Goal: Task Accomplishment & Management: Manage account settings

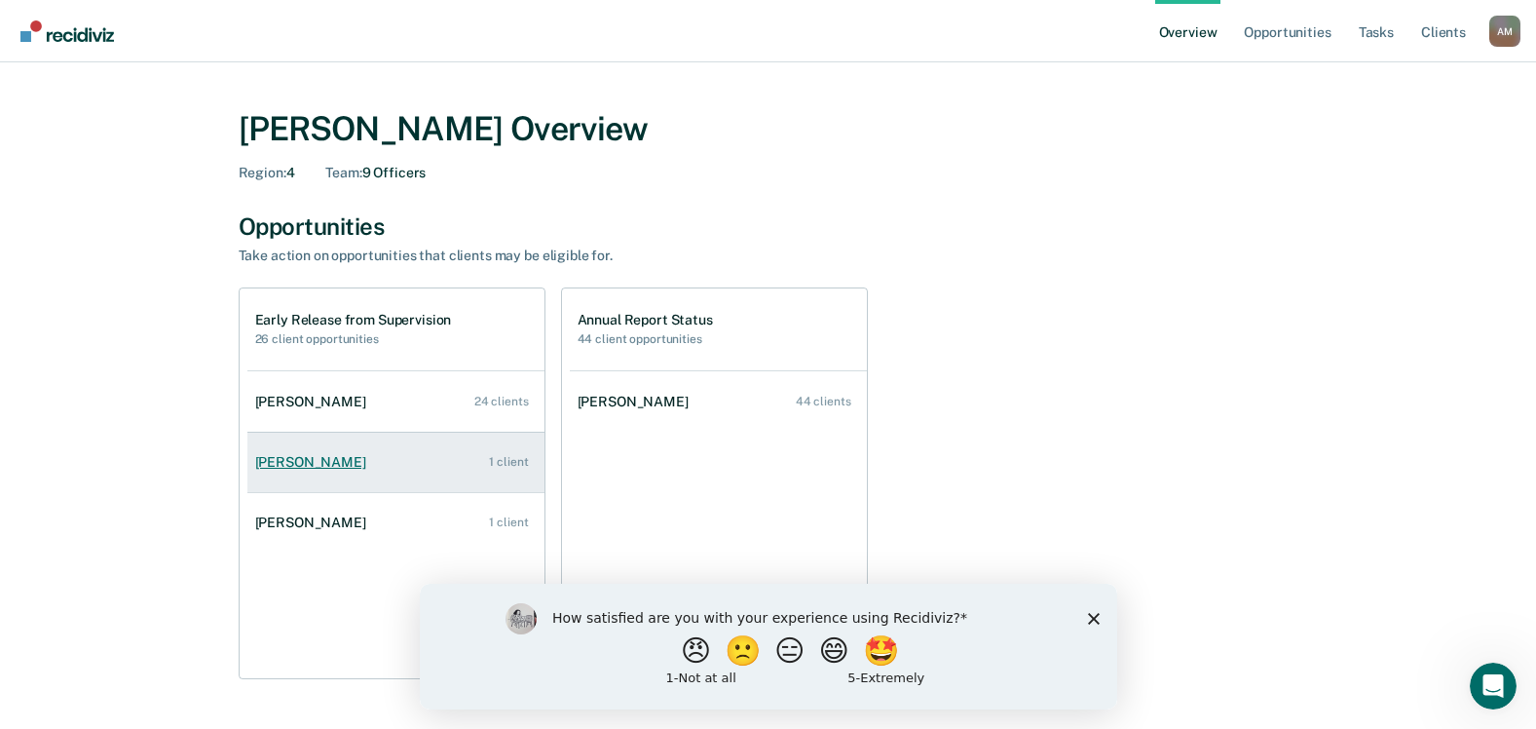
click at [298, 468] on div "[PERSON_NAME]" at bounding box center [314, 462] width 119 height 17
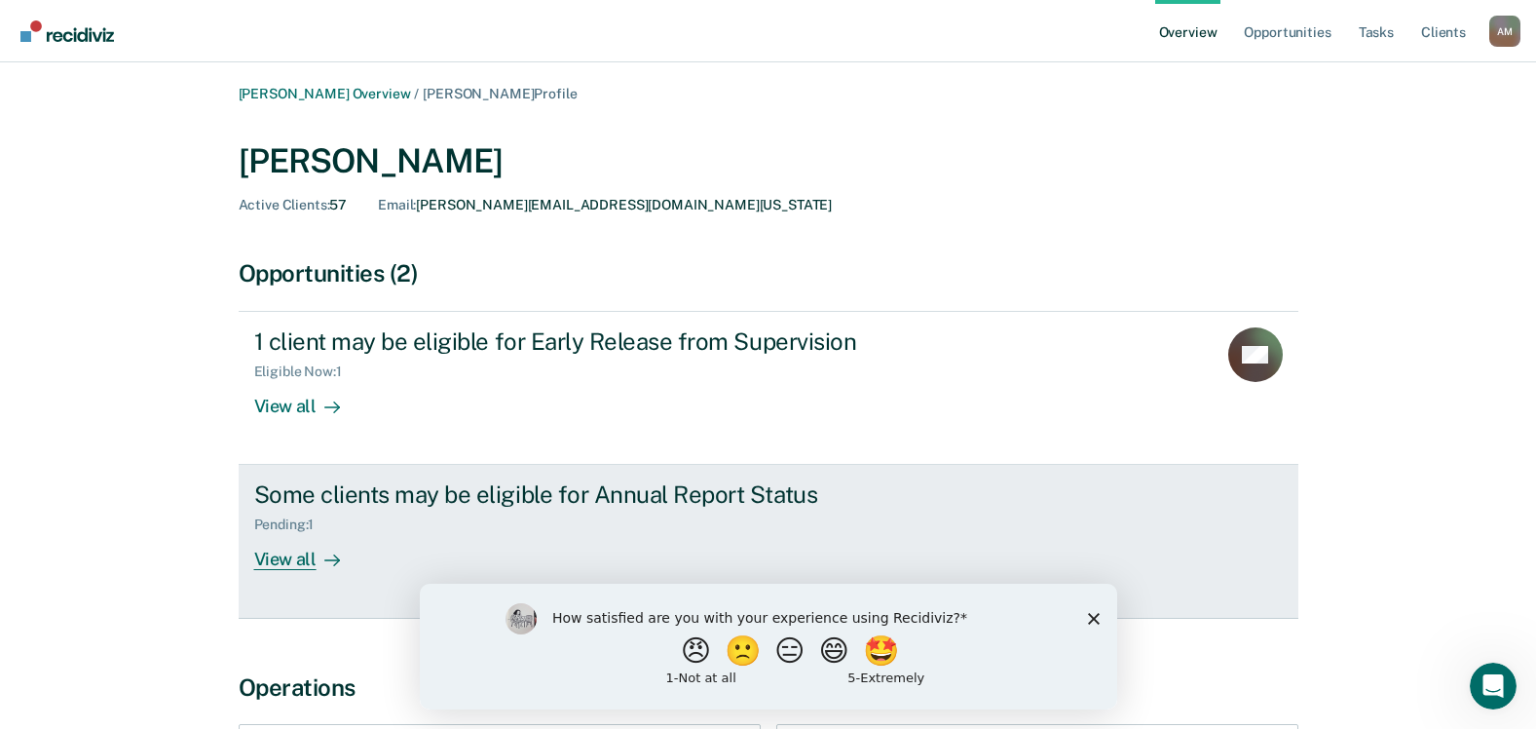
click at [291, 565] on div "View all" at bounding box center [308, 552] width 109 height 38
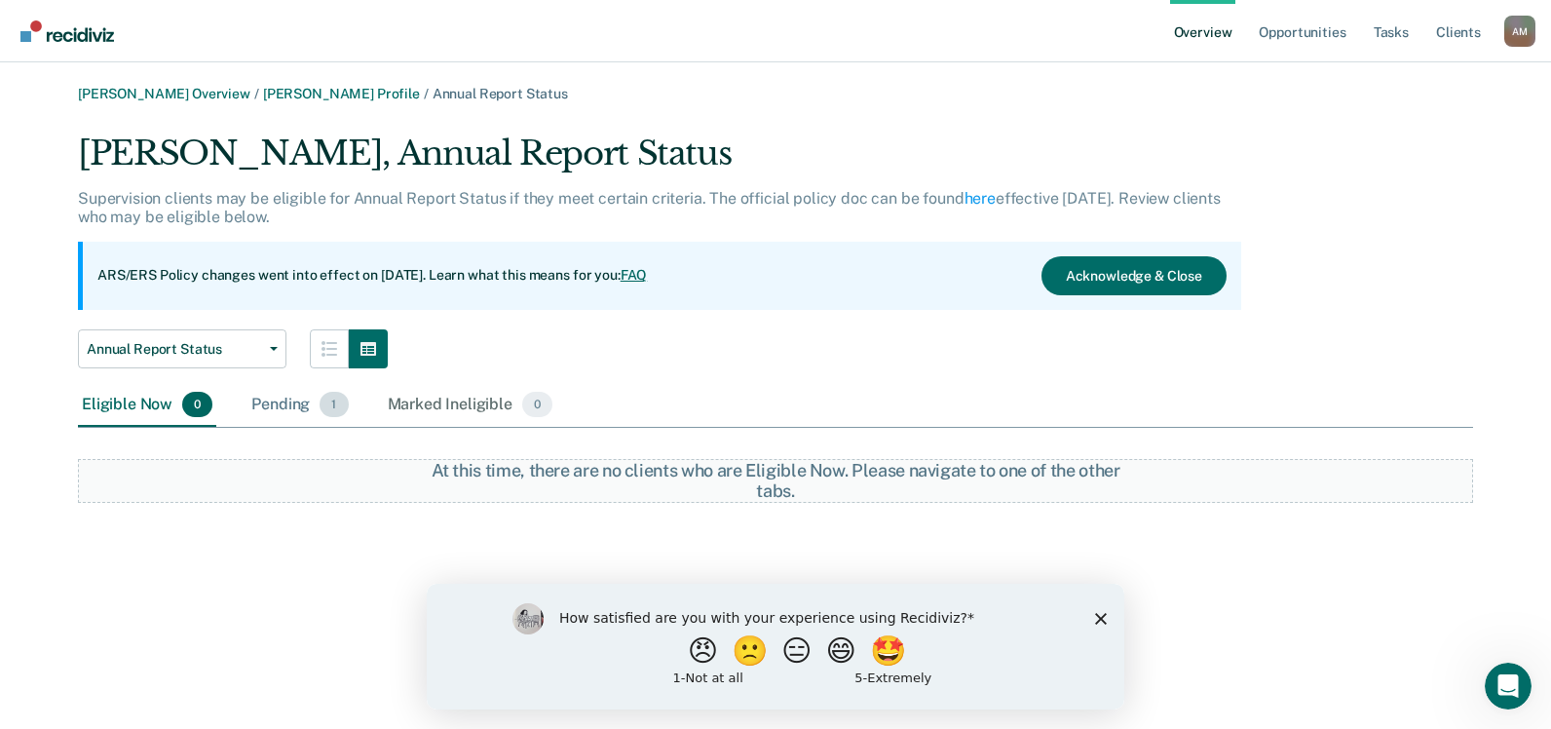
click at [281, 401] on div "Pending 1" at bounding box center [299, 405] width 104 height 43
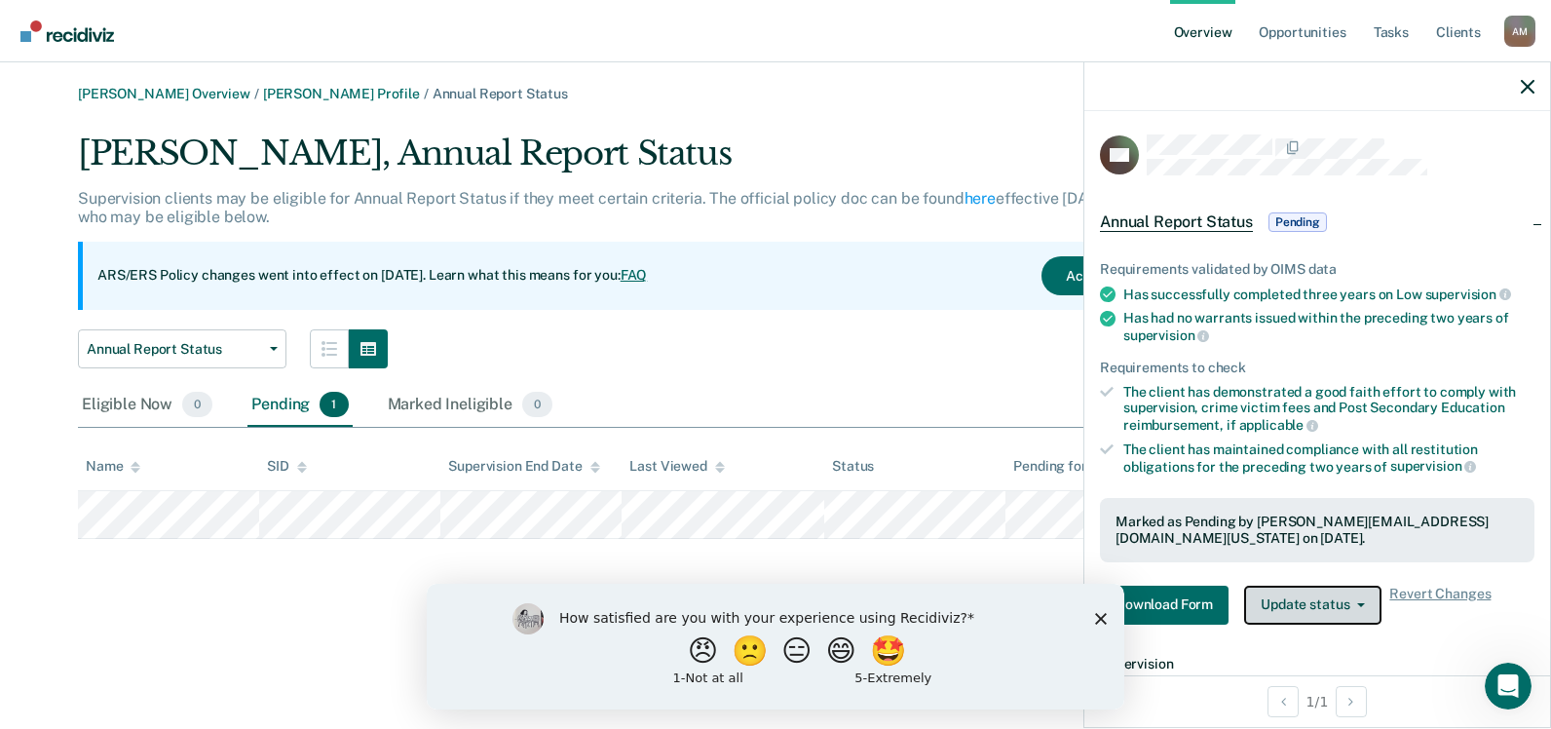
click at [1347, 602] on button "Update status" at bounding box center [1312, 604] width 137 height 39
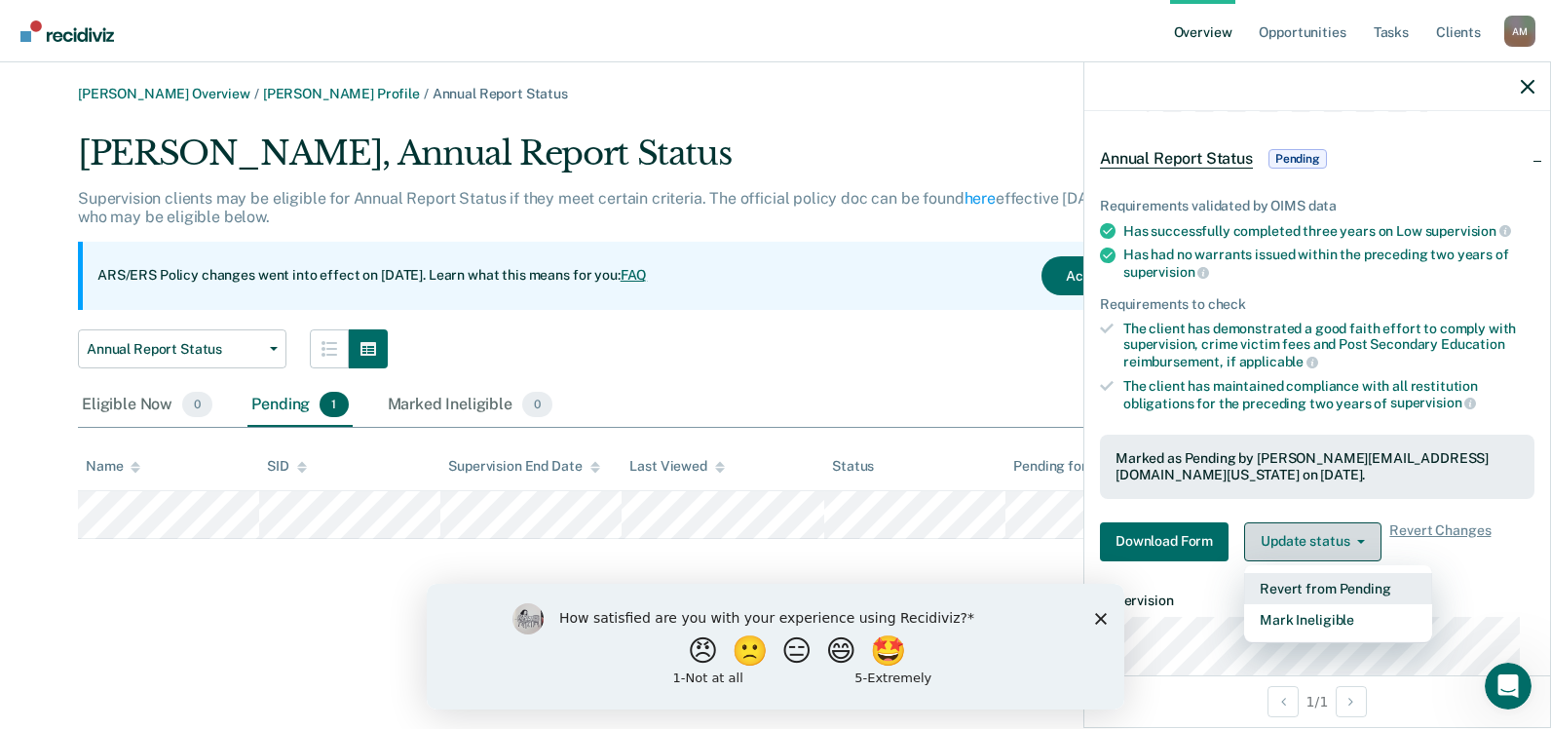
scroll to position [97, 0]
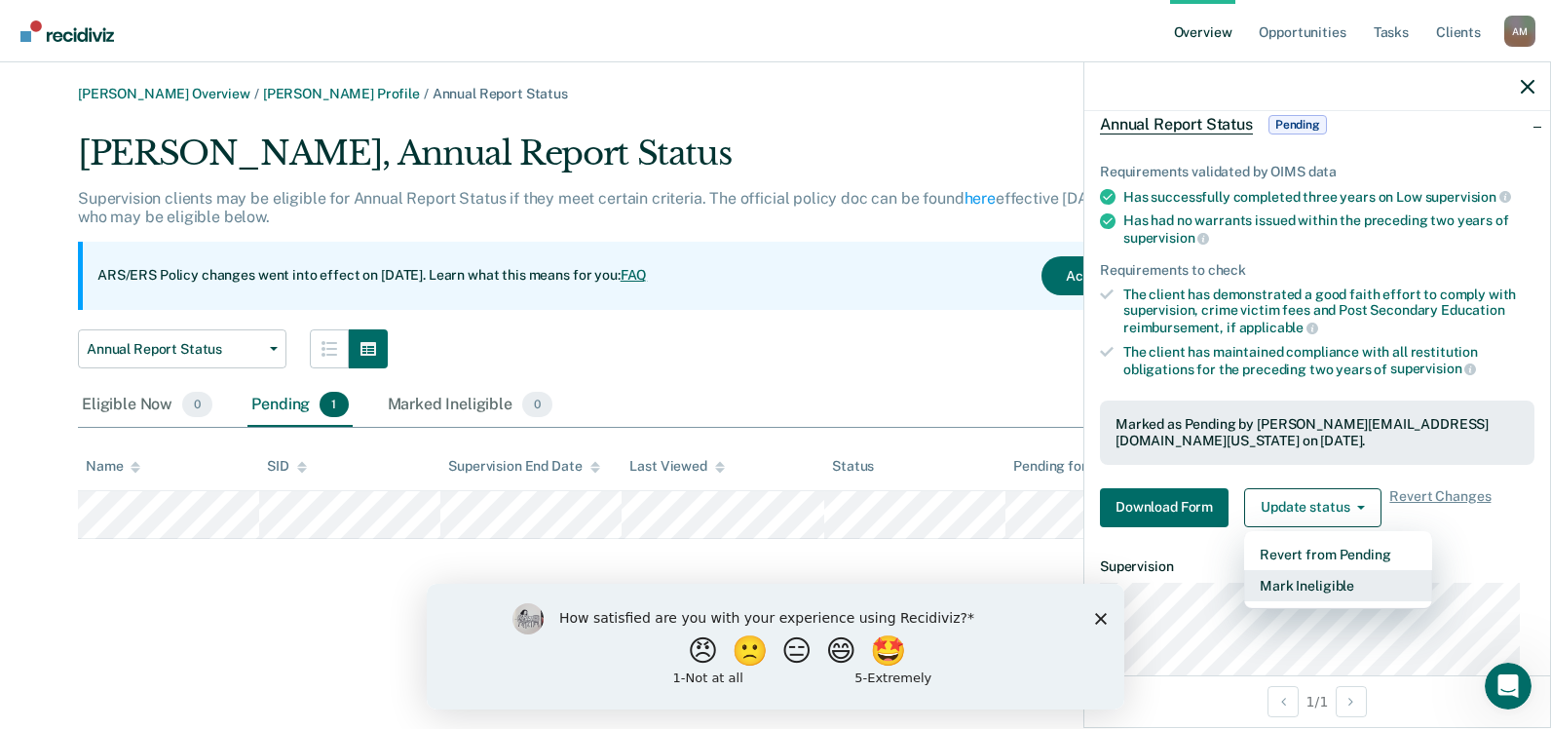
click at [1299, 581] on button "Mark Ineligible" at bounding box center [1338, 585] width 188 height 31
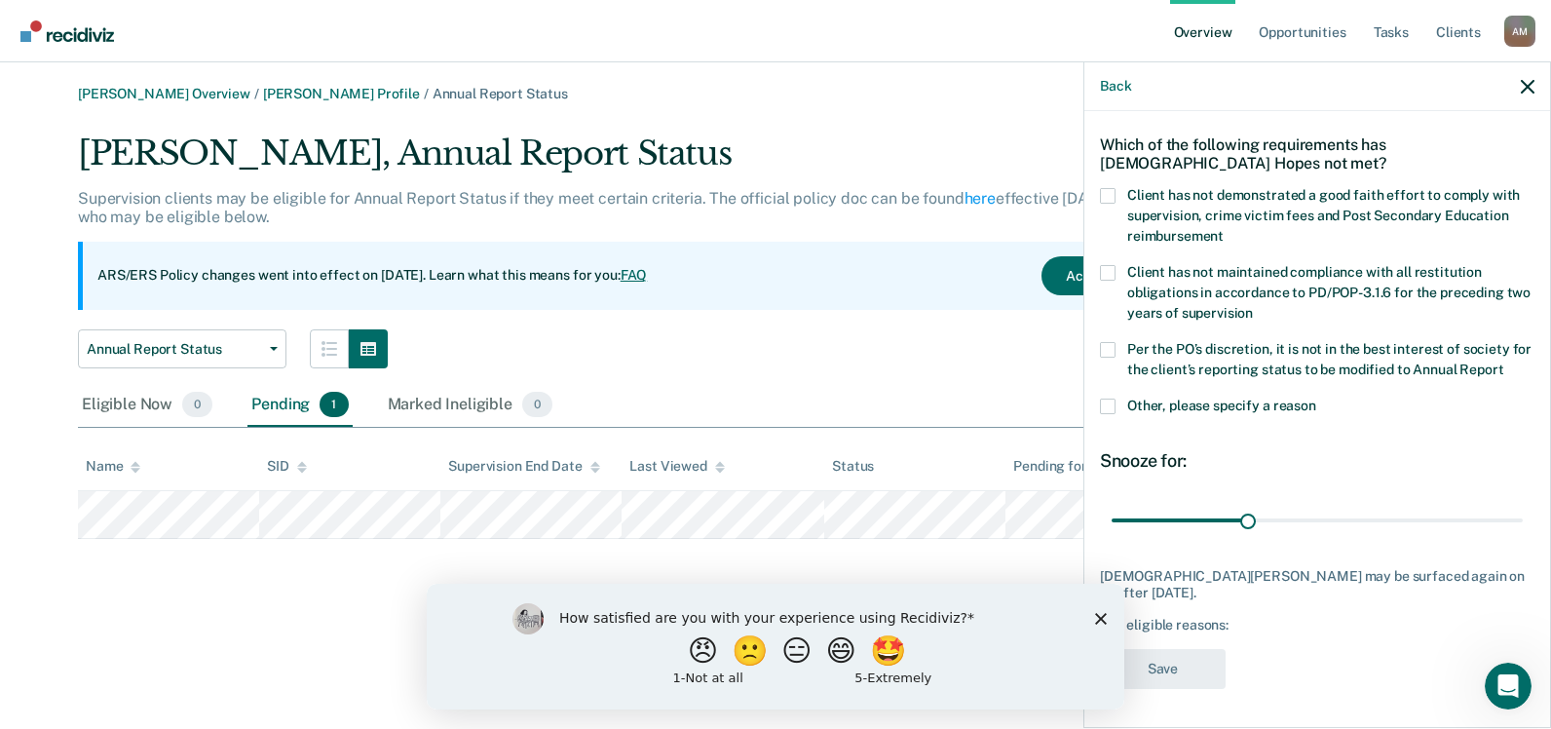
click at [1108, 412] on span at bounding box center [1108, 406] width 16 height 16
click at [1316, 398] on input "Other, please specify a reason" at bounding box center [1316, 398] width 0 height 0
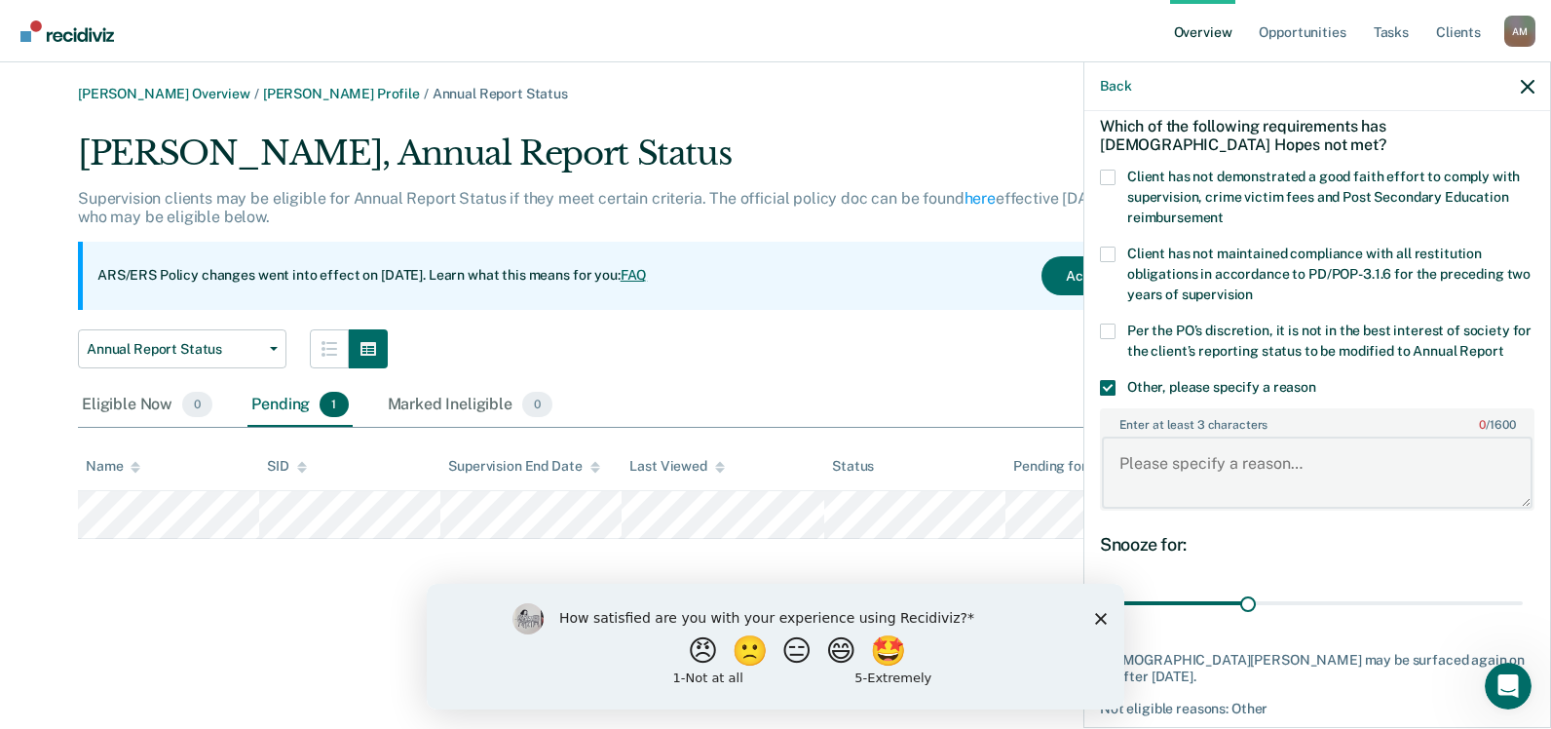
click at [1190, 494] on textarea "Enter at least 3 characters 0 / 1600" at bounding box center [1317, 472] width 431 height 72
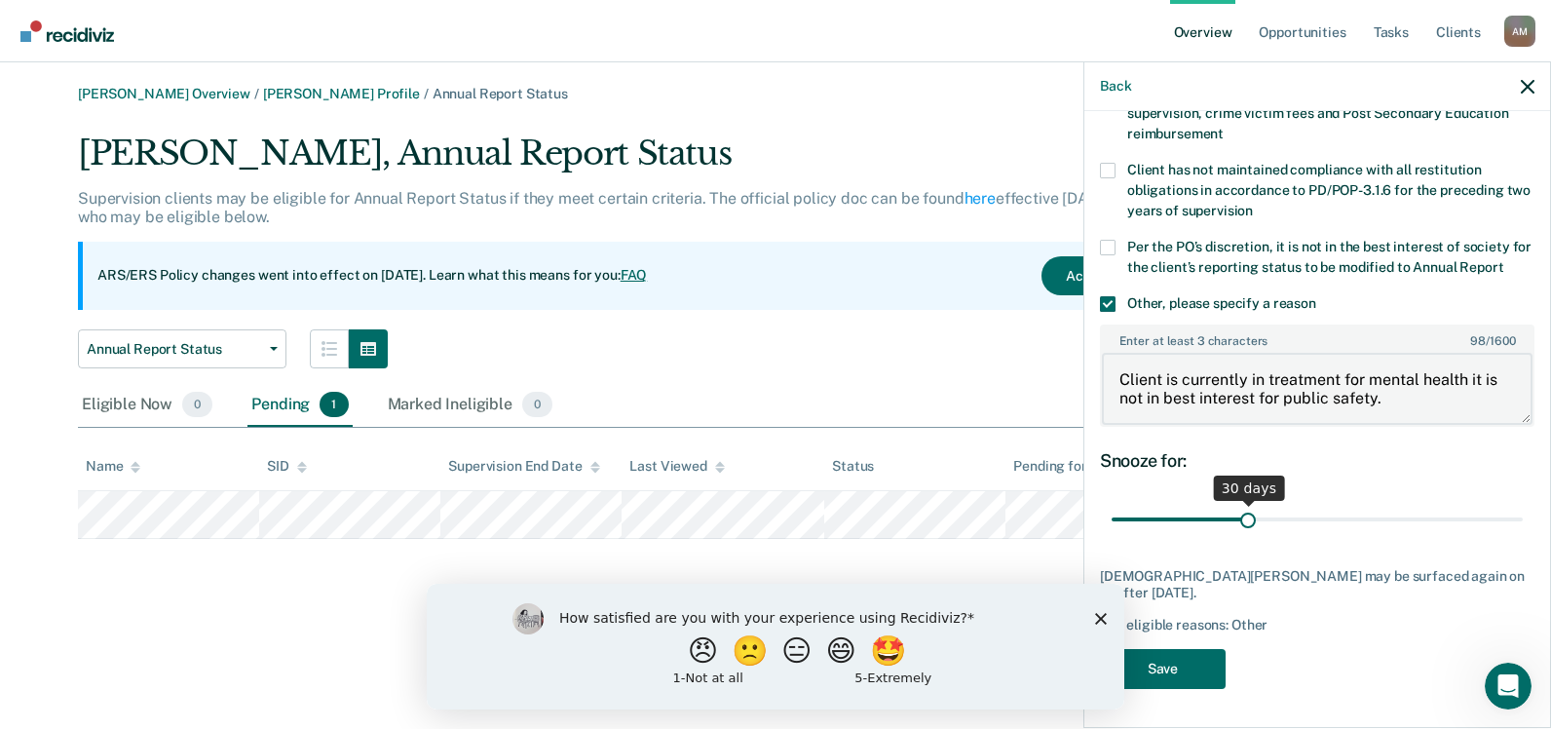
scroll to position [192, 0]
type textarea "Client is currently in treatment for mental health it is not in best interest f…"
drag, startPoint x: 1244, startPoint y: 523, endPoint x: 1504, endPoint y: 526, distance: 260.1
type input "90"
click at [1504, 526] on input "range" at bounding box center [1316, 520] width 411 height 34
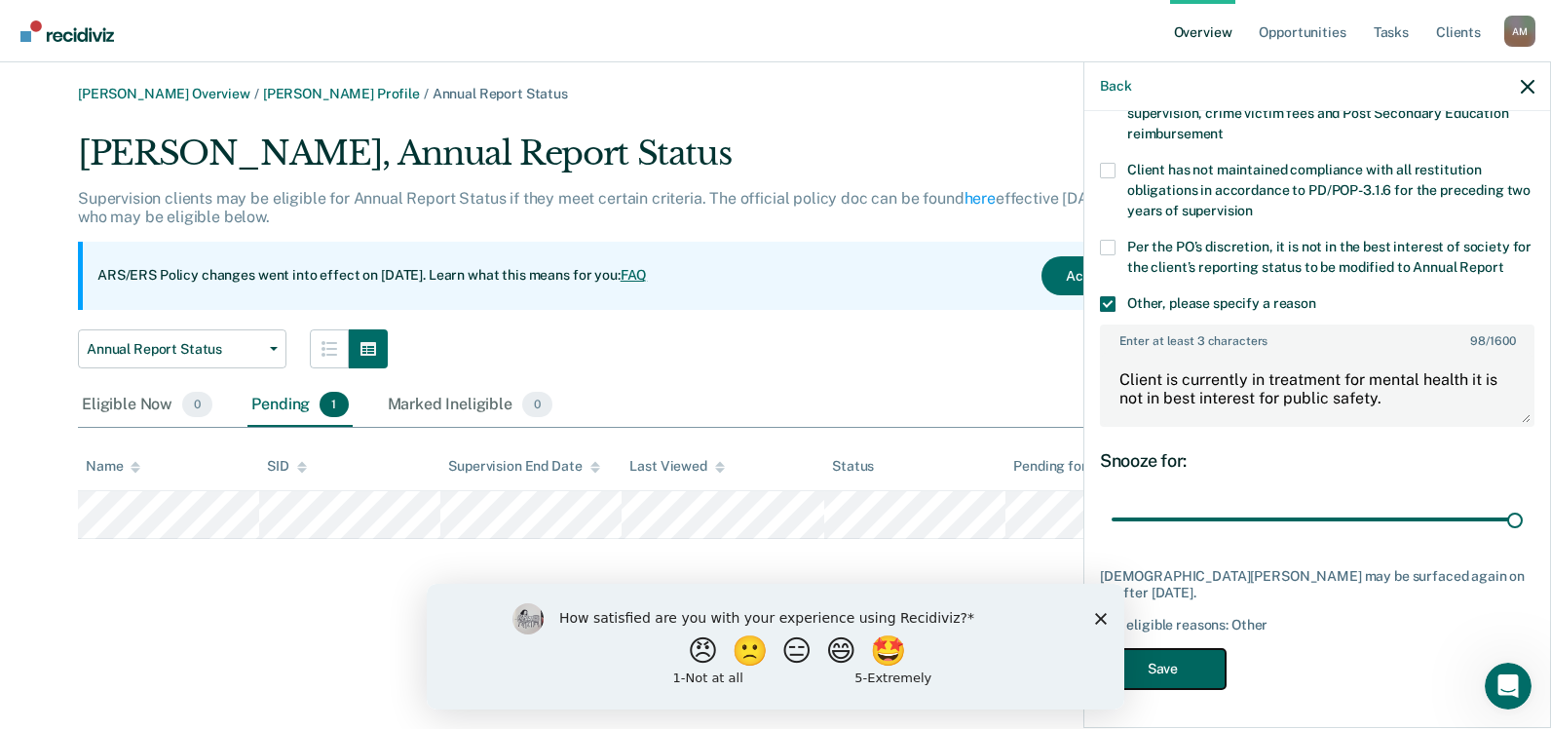
click at [1171, 674] on button "Save" at bounding box center [1163, 669] width 126 height 40
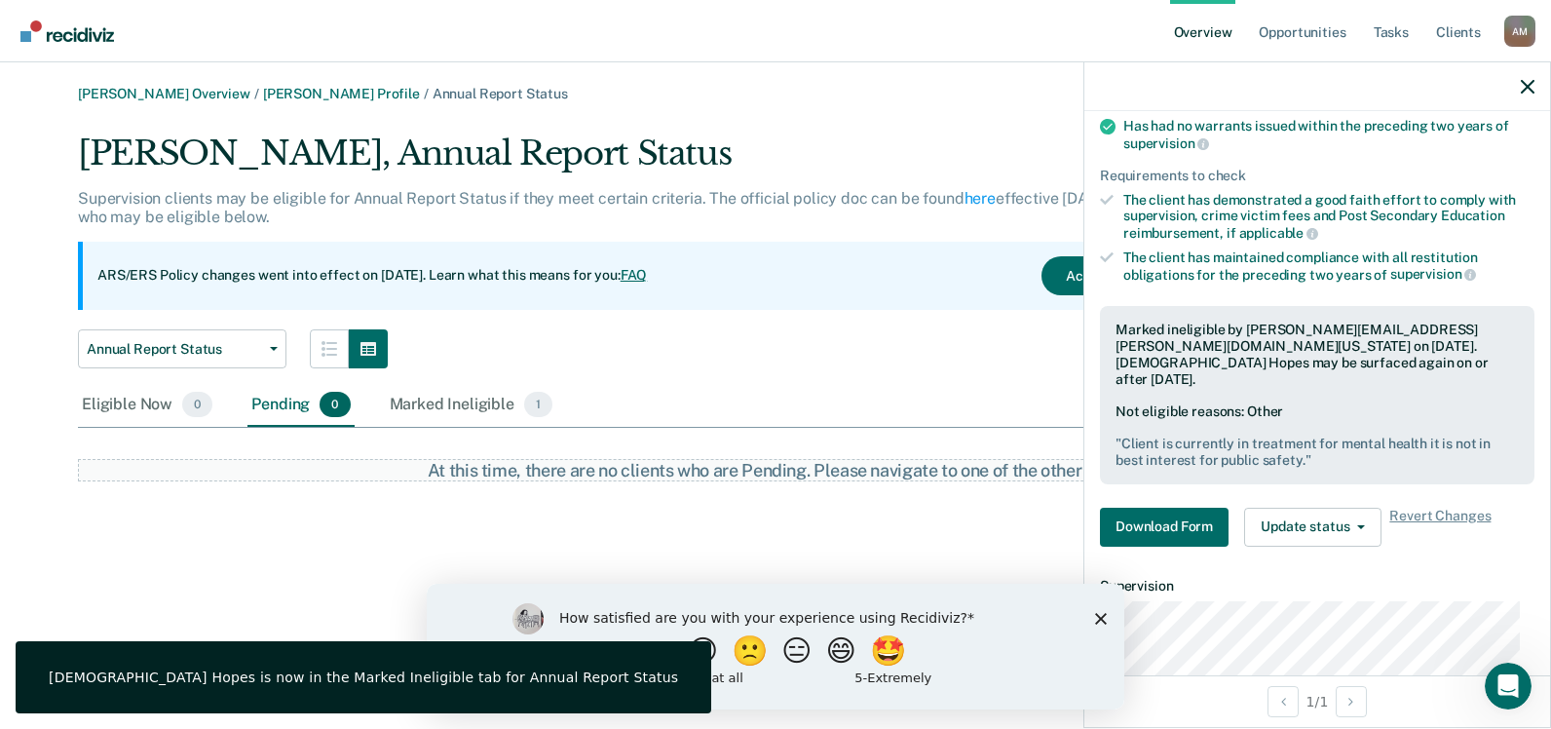
click at [871, 367] on div "Annual Report Status Annual Report Status Early Release from Supervision" at bounding box center [659, 348] width 1163 height 39
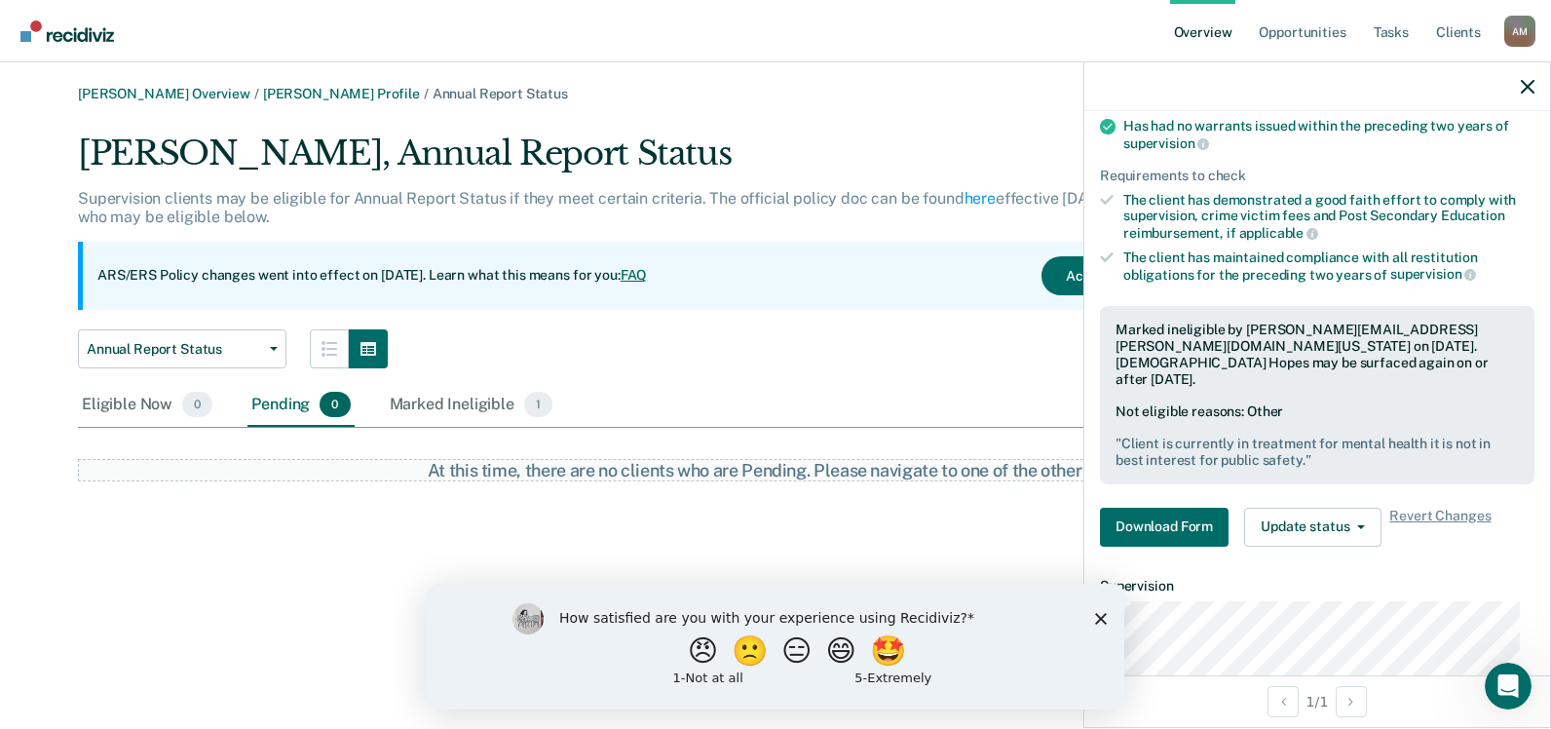
click at [543, 255] on div "ARS/ERS Policy changes went into effect on [DATE]. Learn what this means for yo…" at bounding box center [659, 276] width 1163 height 68
click at [1526, 85] on icon "button" at bounding box center [1527, 87] width 14 height 14
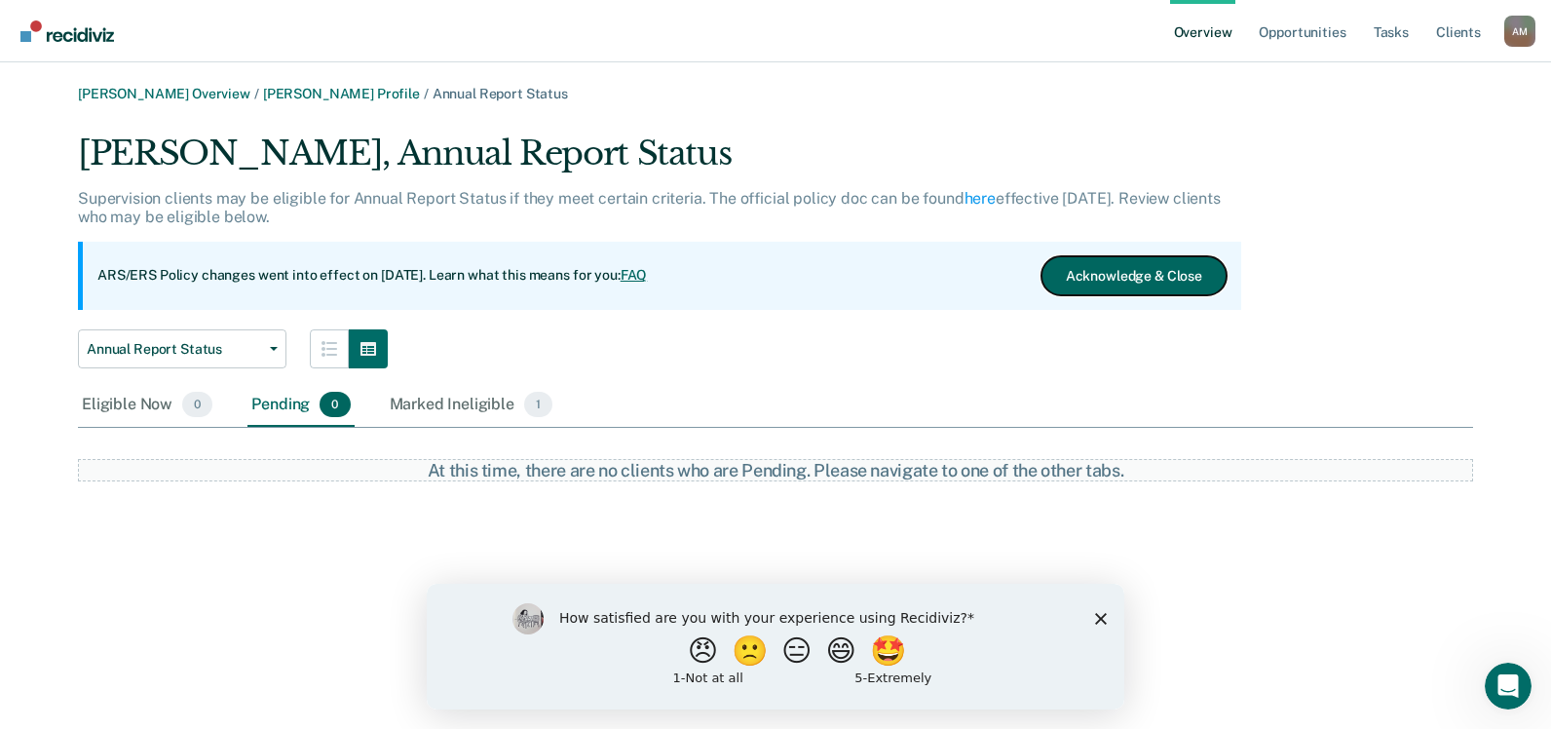
click at [1139, 274] on button "Acknowledge & Close" at bounding box center [1133, 275] width 185 height 39
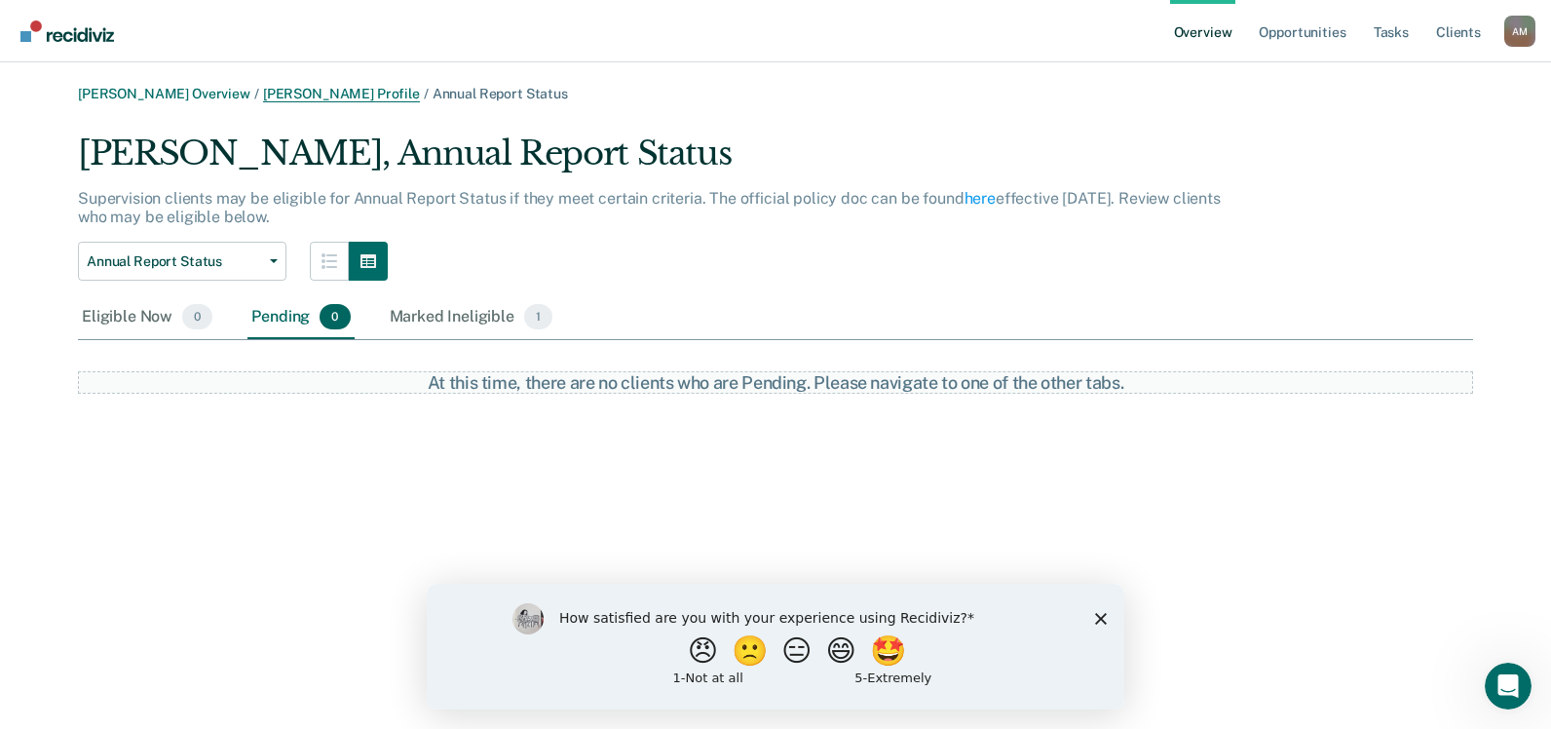
click at [326, 93] on link "[PERSON_NAME] Profile" at bounding box center [341, 94] width 157 height 17
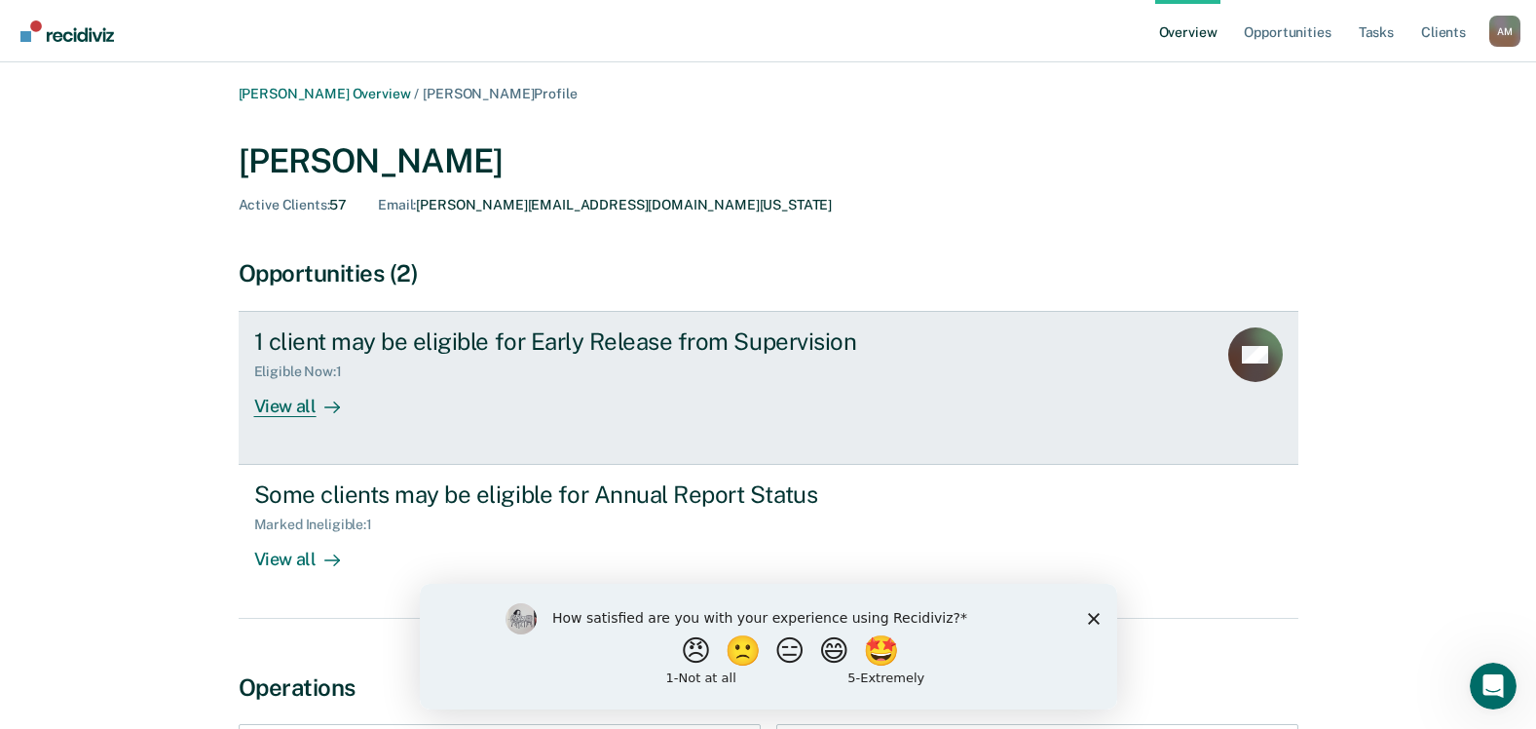
click at [293, 404] on div "View all" at bounding box center [308, 399] width 109 height 38
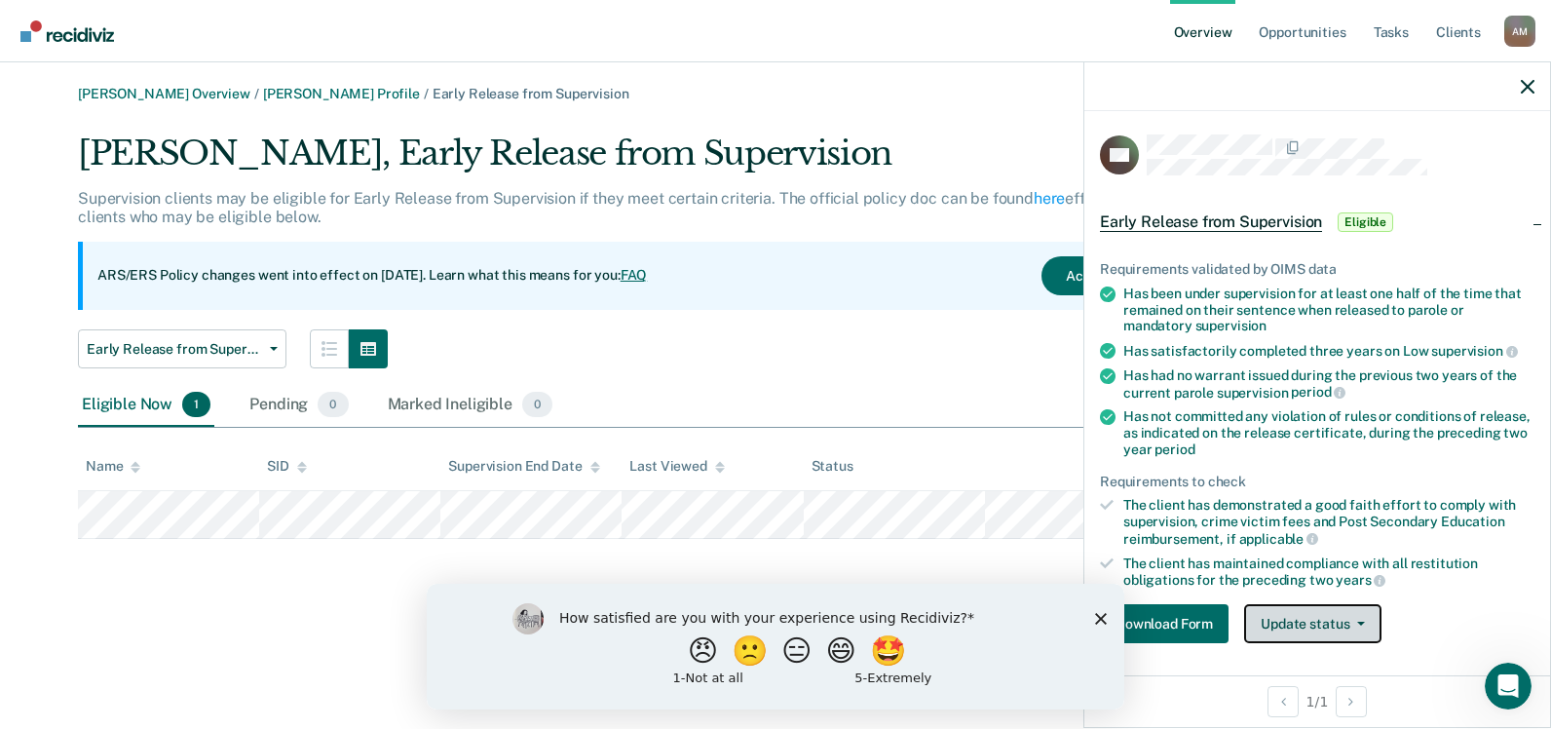
click at [1346, 624] on button "Update status" at bounding box center [1312, 623] width 137 height 39
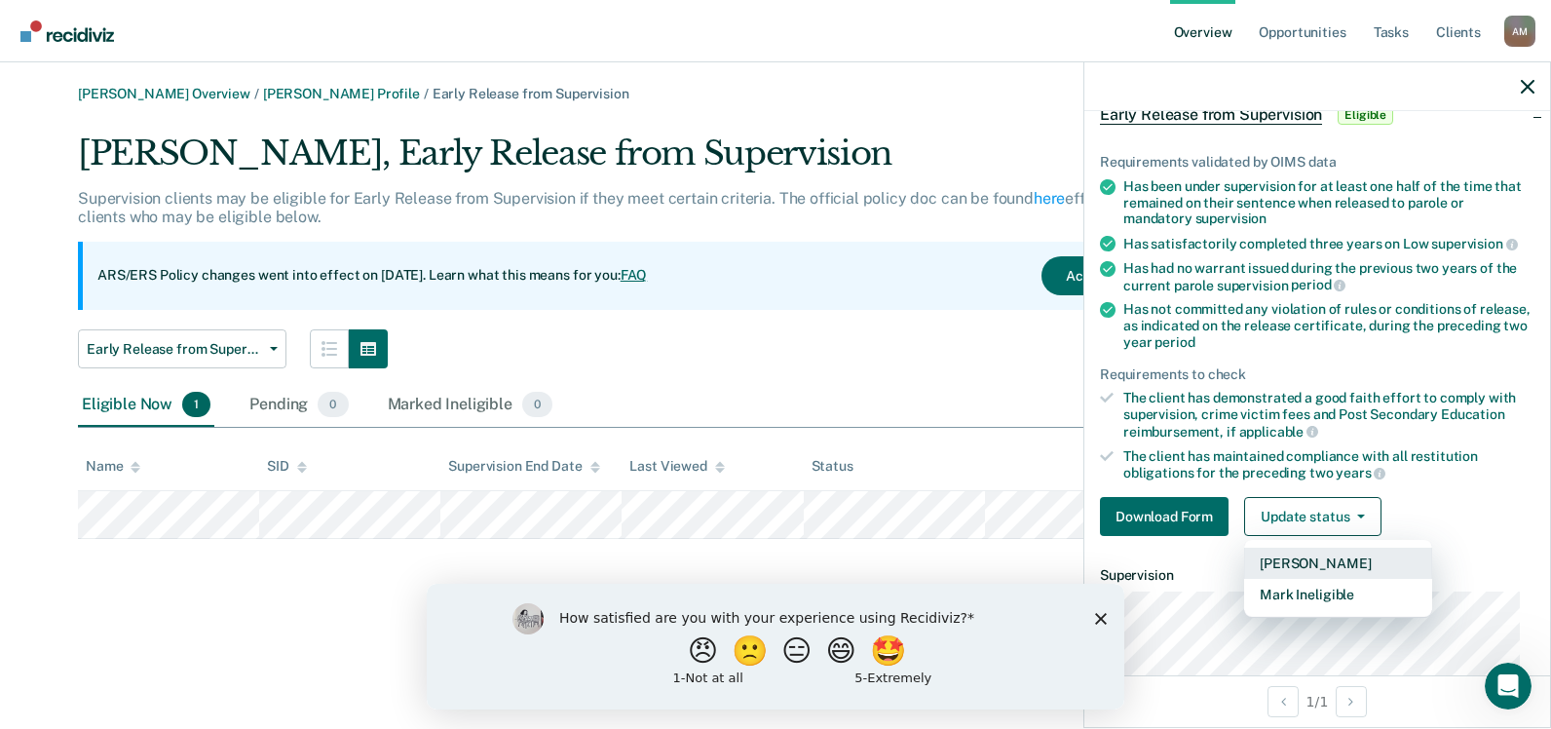
scroll to position [202, 0]
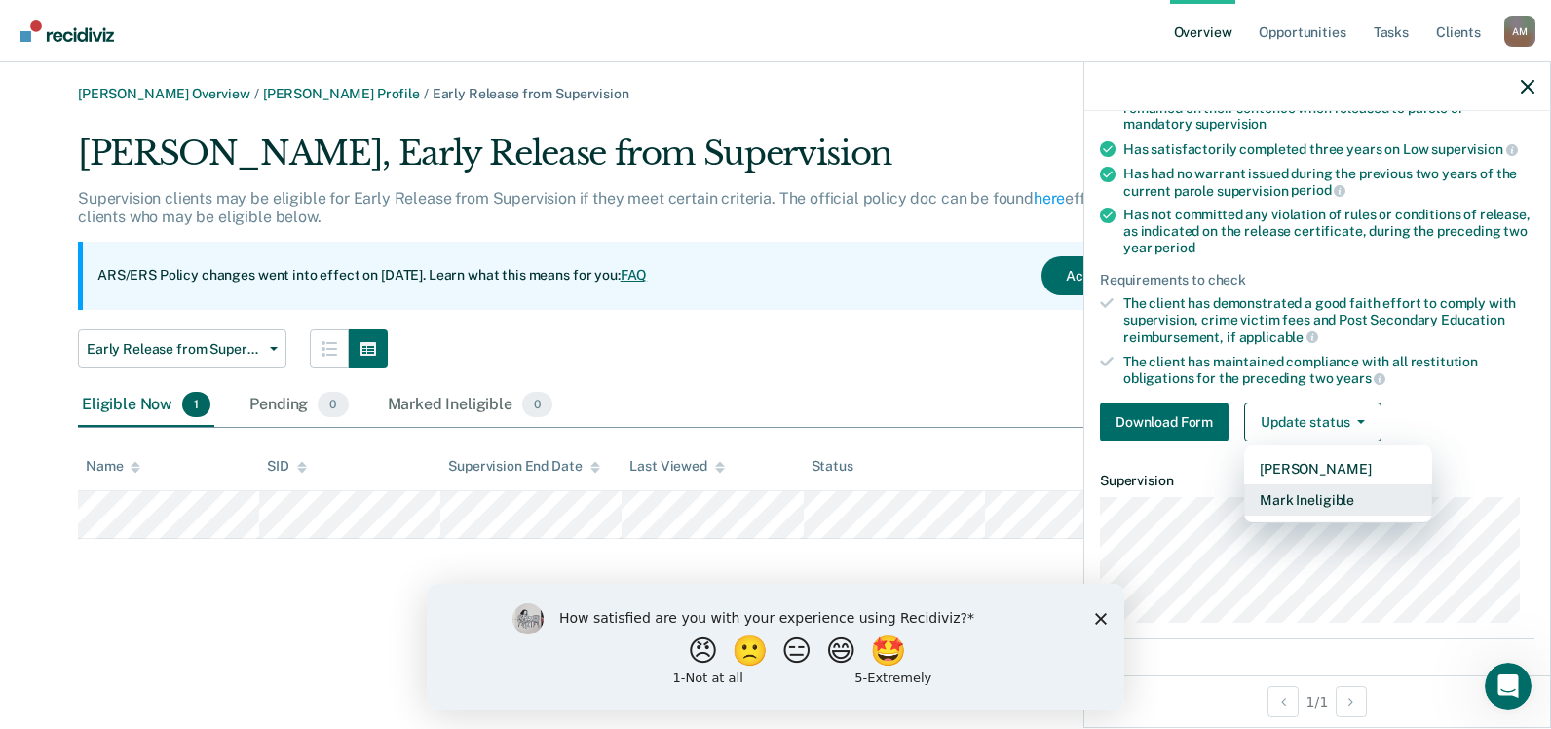
click at [1305, 504] on button "Mark Ineligible" at bounding box center [1338, 499] width 188 height 31
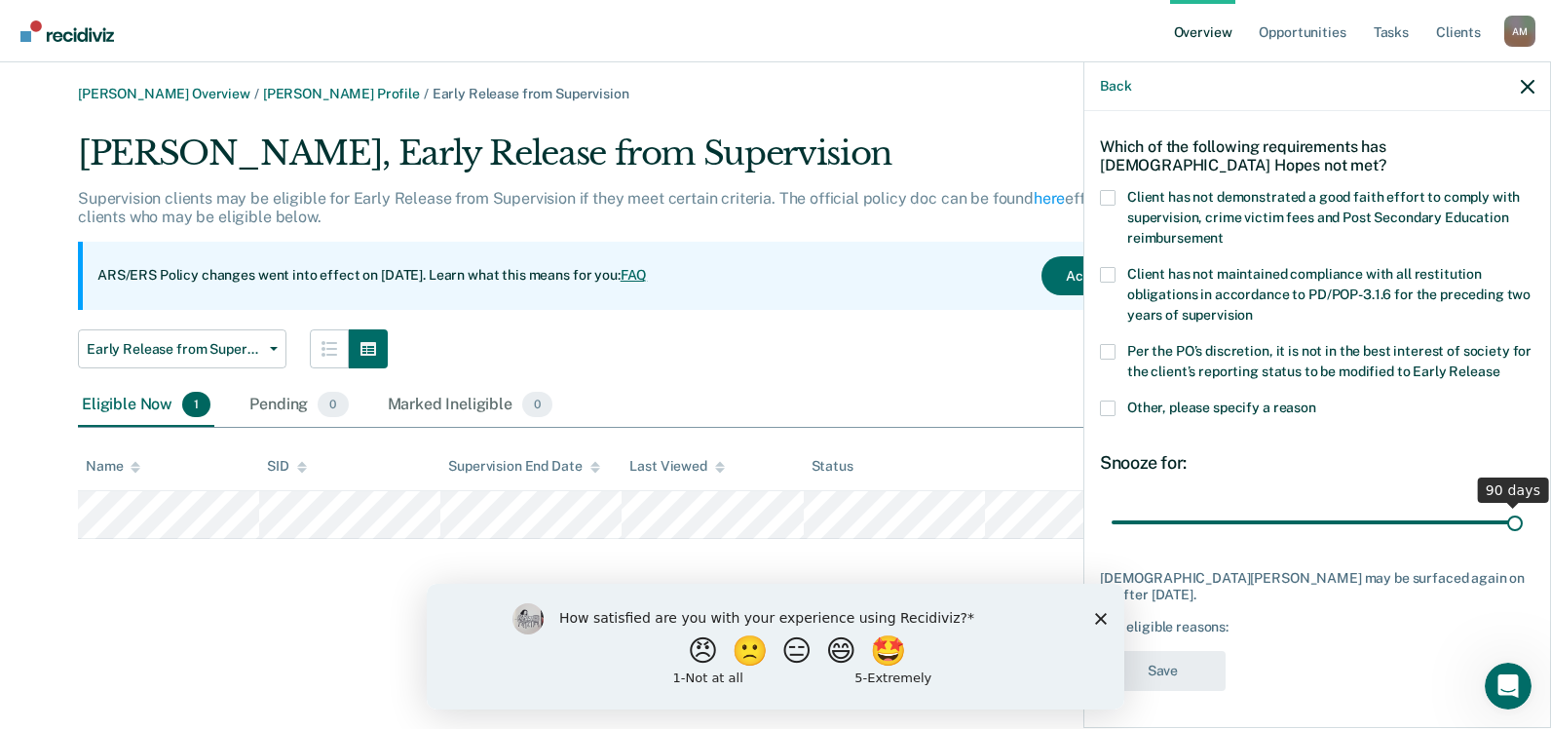
drag, startPoint x: 1245, startPoint y: 517, endPoint x: 1500, endPoint y: 525, distance: 255.3
type input "90"
click at [1500, 525] on input "range" at bounding box center [1316, 522] width 411 height 34
click at [1108, 408] on span at bounding box center [1108, 408] width 16 height 16
click at [1316, 400] on input "Other, please specify a reason" at bounding box center [1316, 400] width 0 height 0
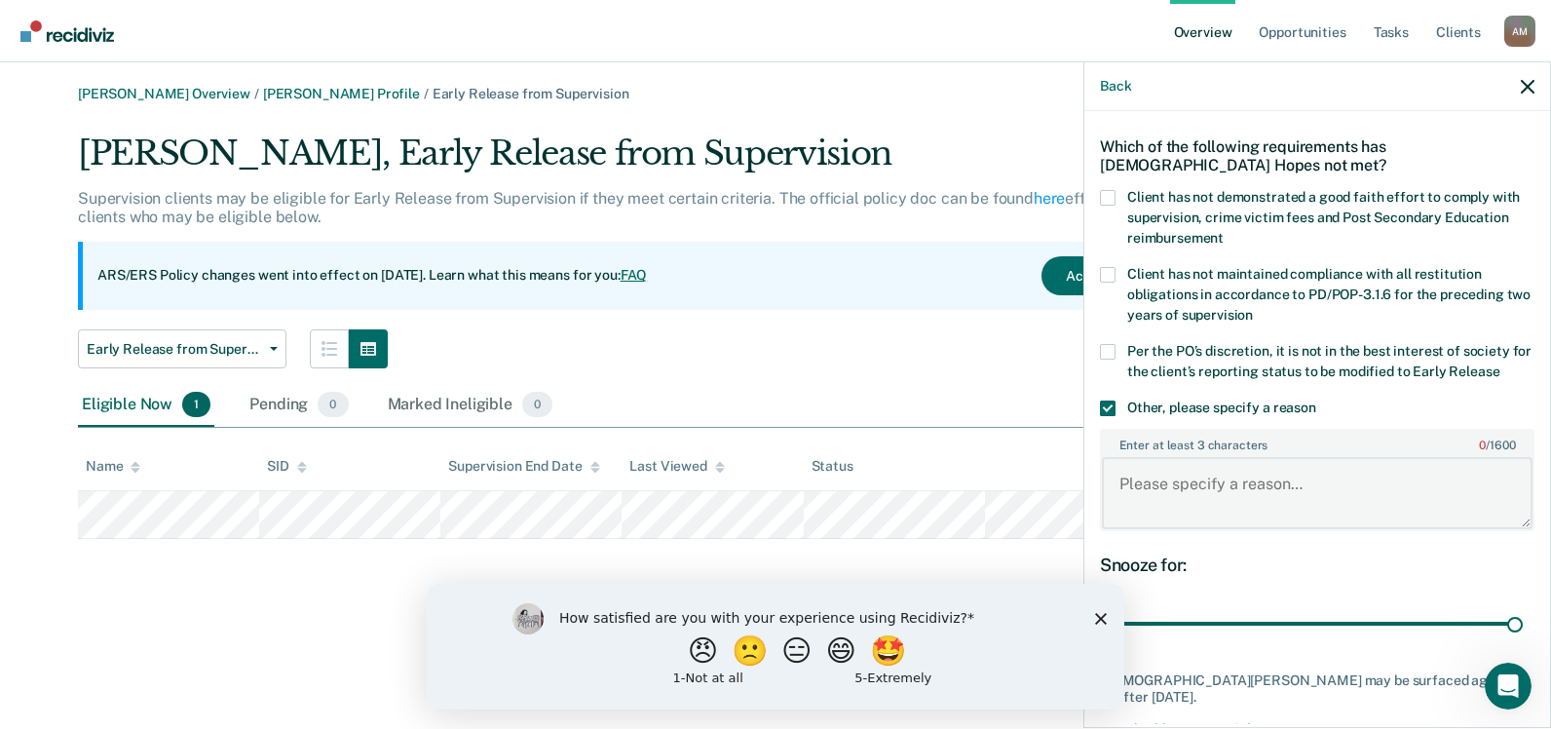
click at [1176, 486] on textarea "Enter at least 3 characters 0 / 1600" at bounding box center [1317, 493] width 431 height 72
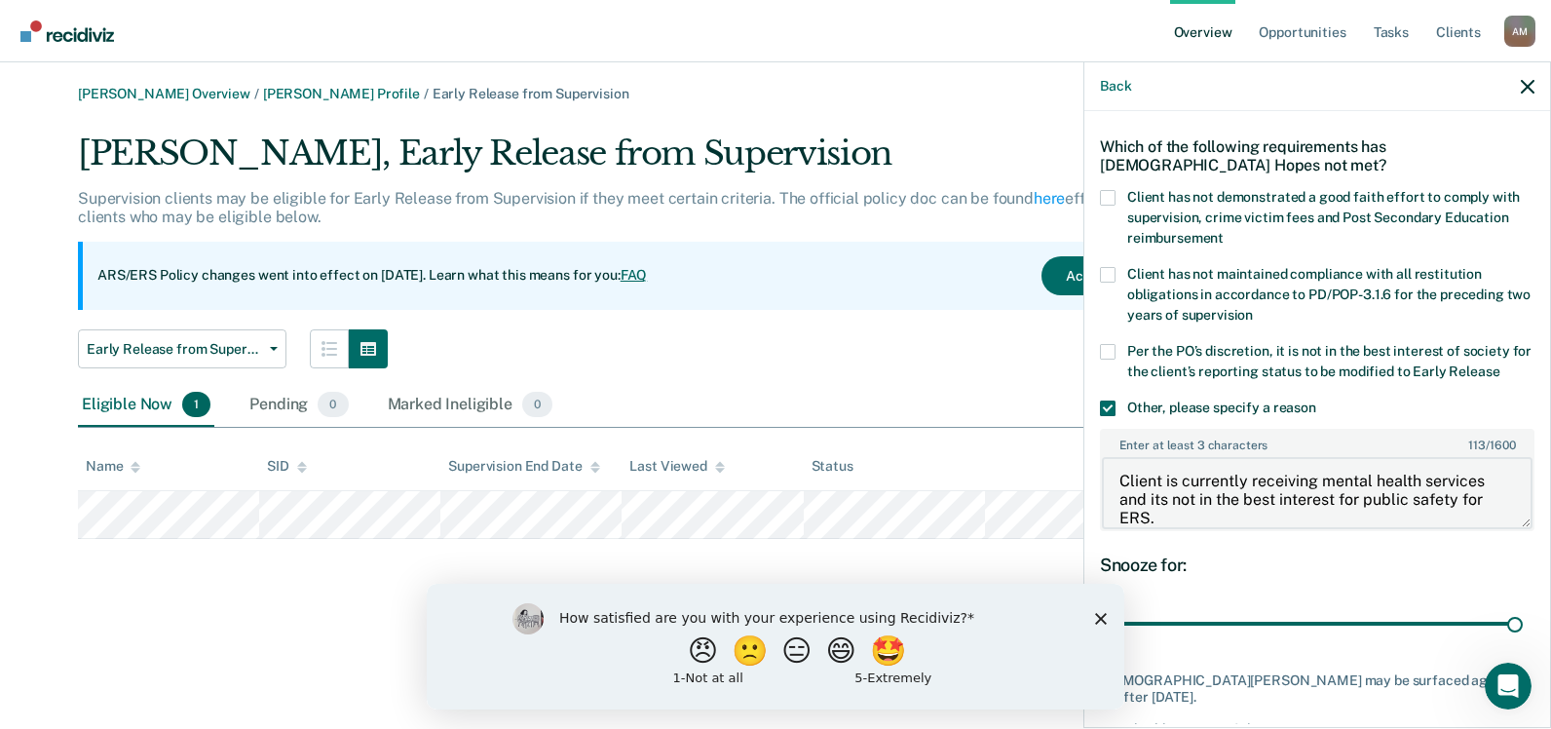
scroll to position [171, 0]
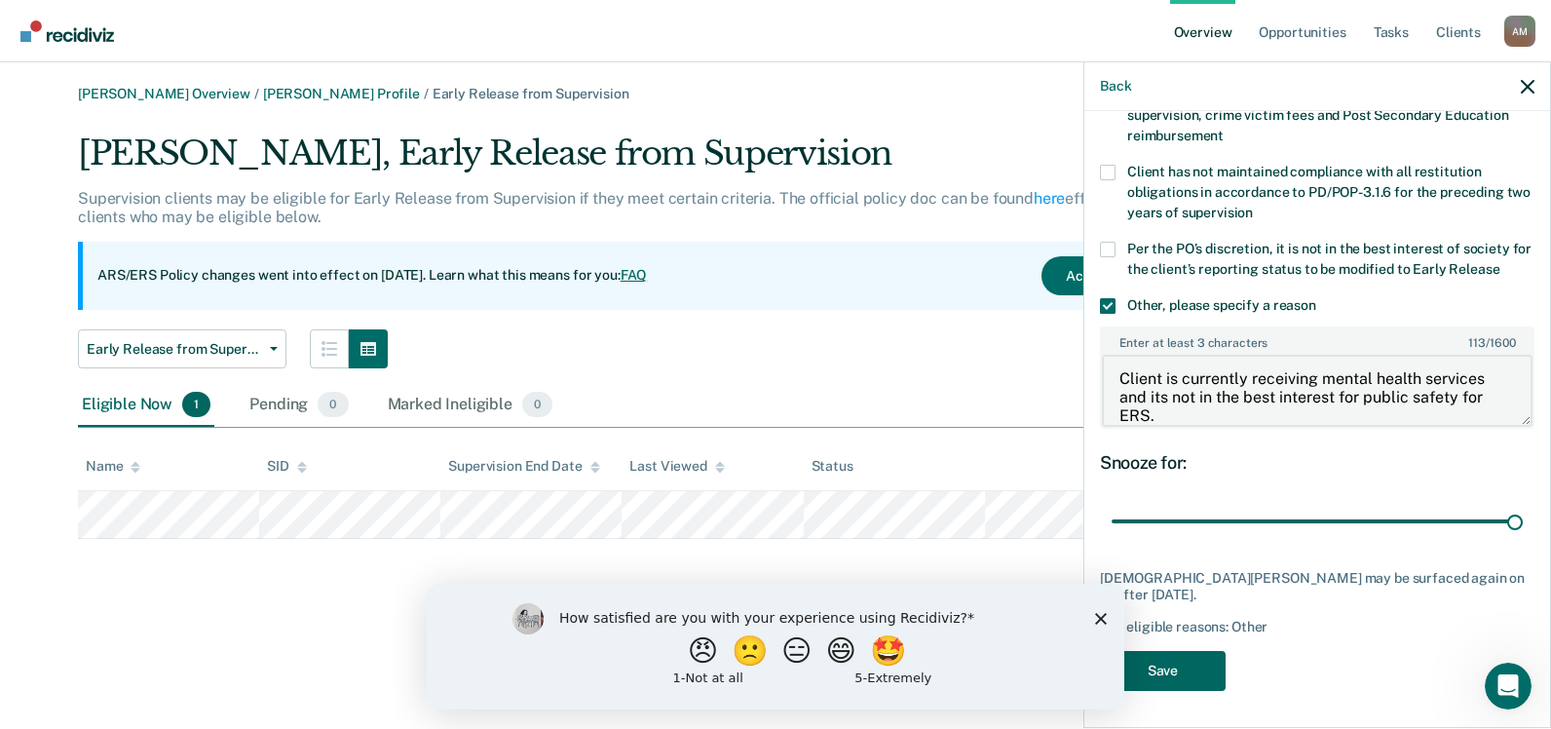
type textarea "Client is currently receiving mental health services and its not in the best in…"
click at [1178, 665] on button "Save" at bounding box center [1163, 671] width 126 height 40
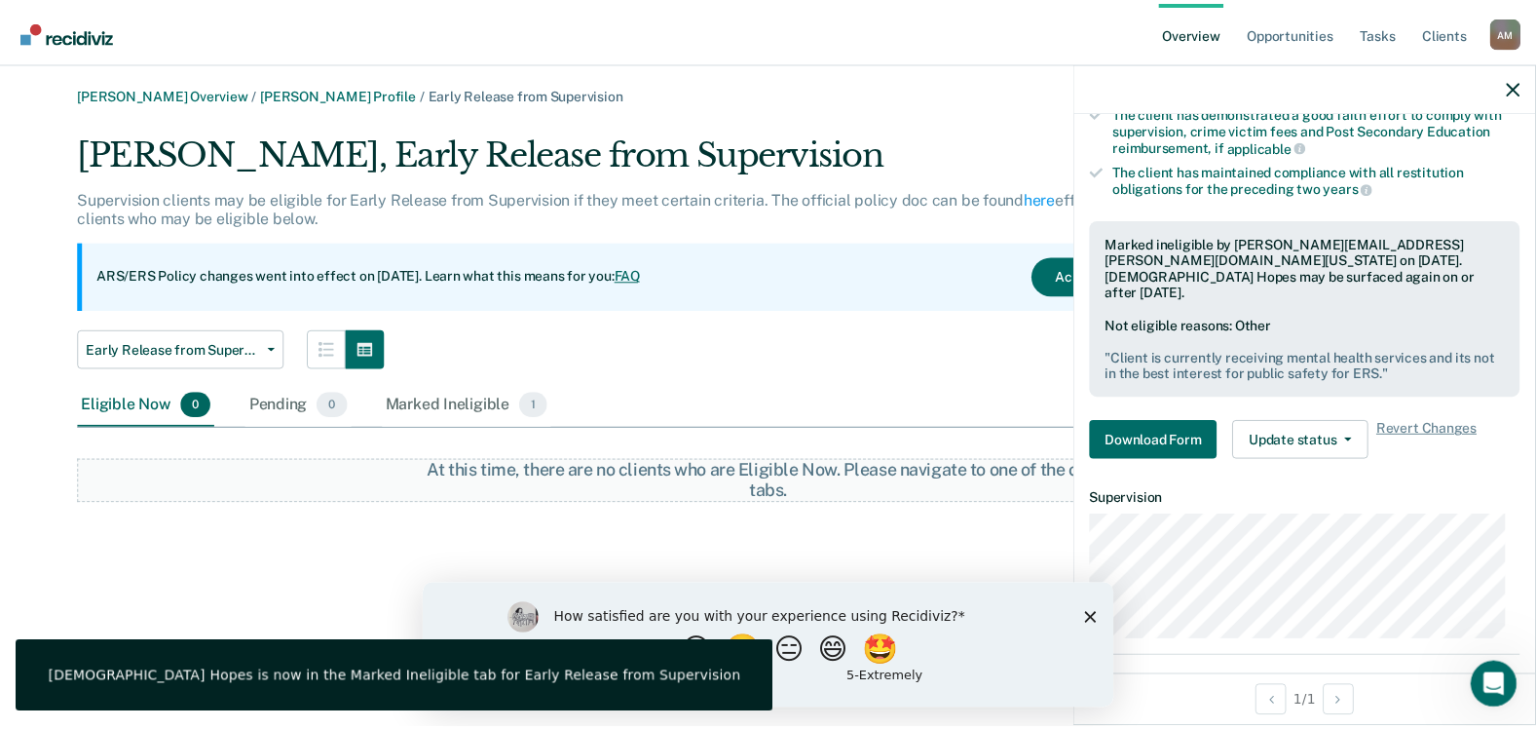
scroll to position [394, 0]
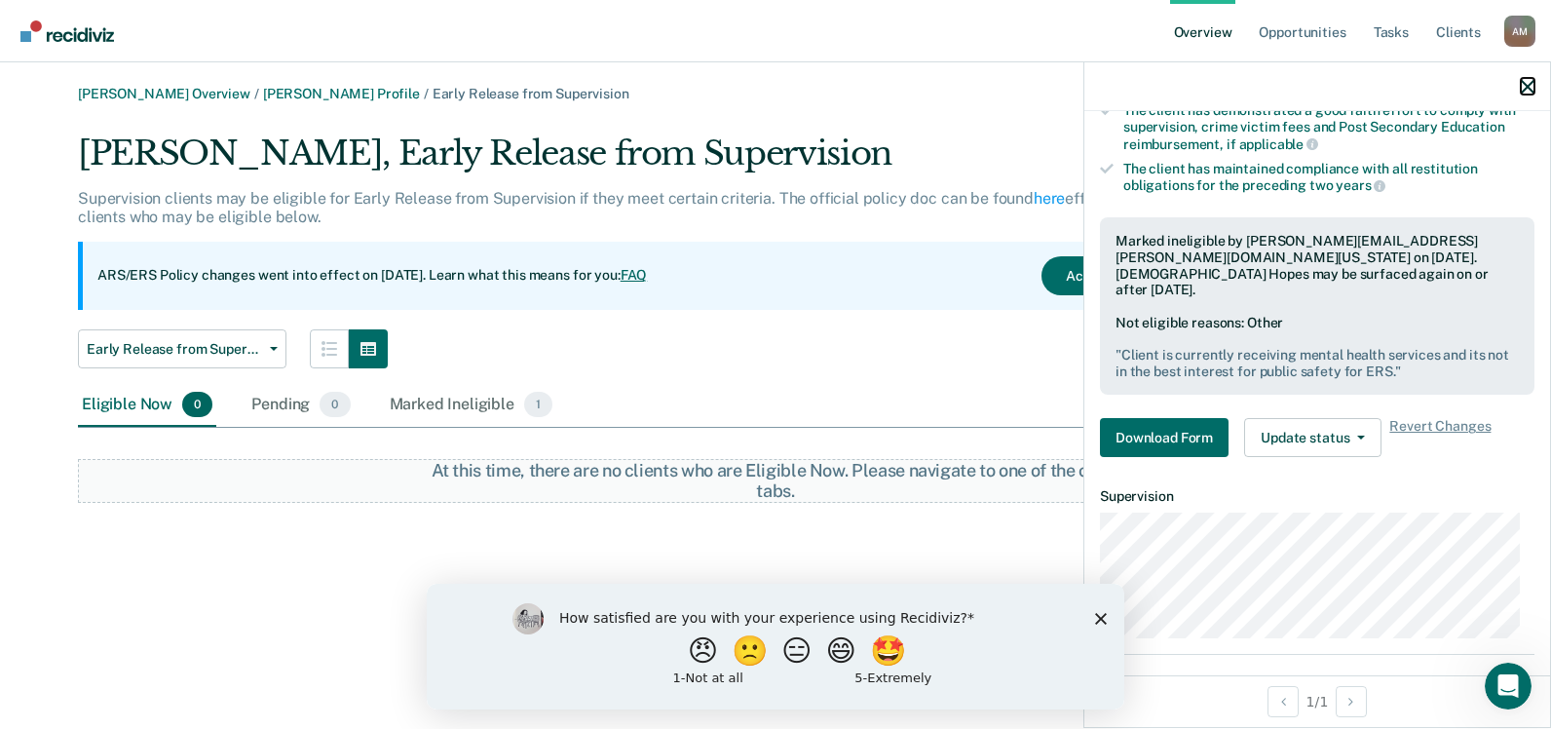
click at [1530, 87] on icon "button" at bounding box center [1527, 87] width 14 height 14
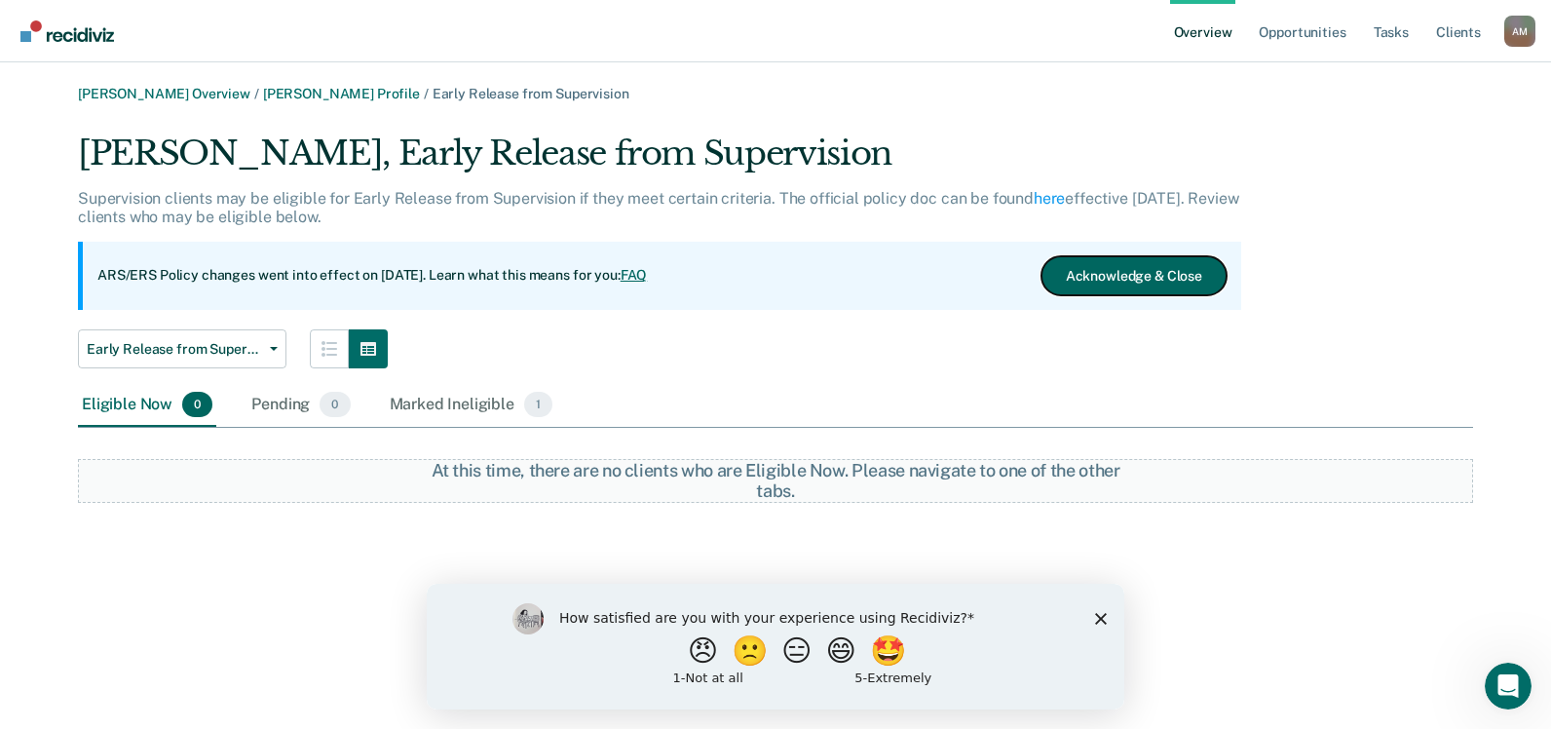
click at [1150, 267] on button "Acknowledge & Close" at bounding box center [1133, 275] width 185 height 39
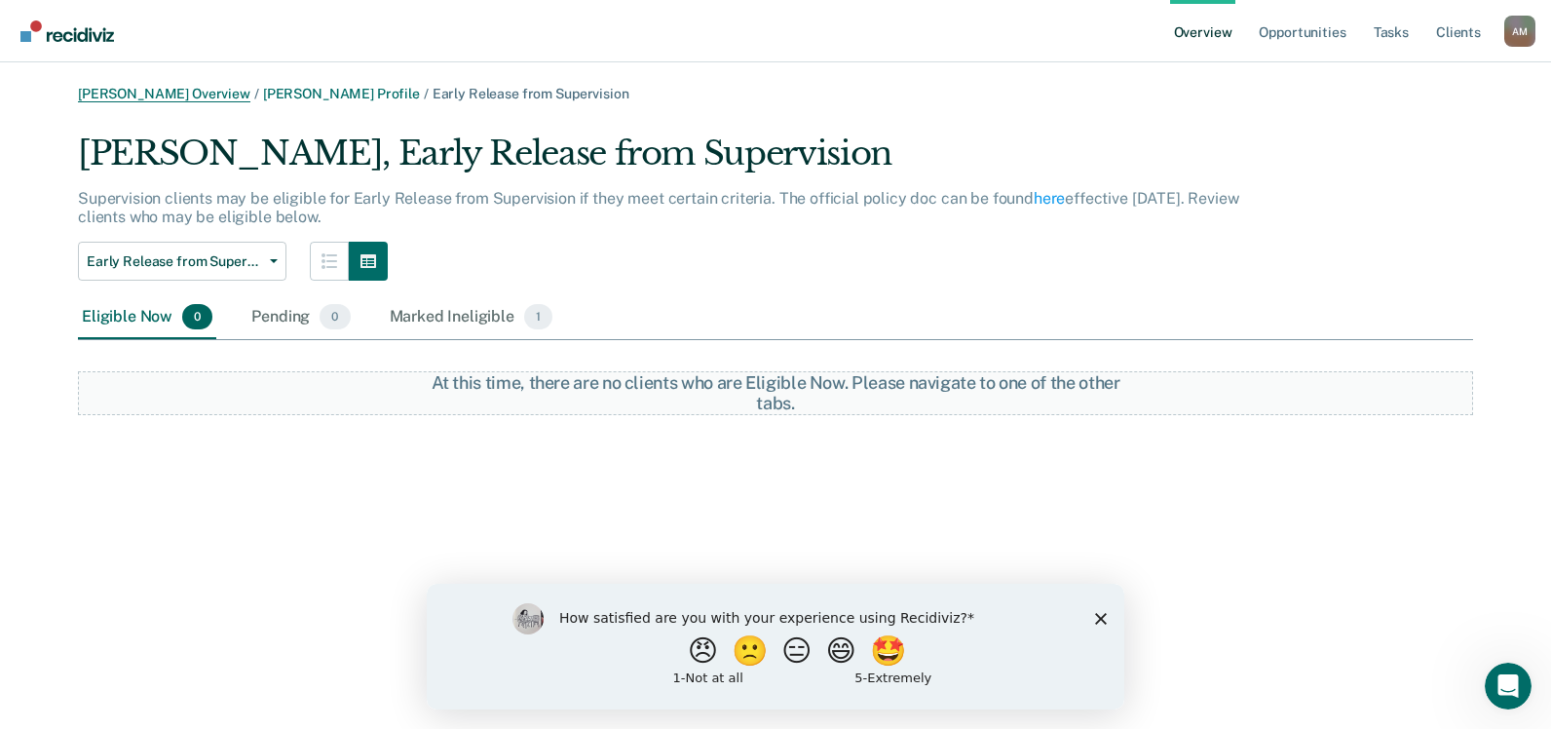
click at [175, 96] on link "[PERSON_NAME] Overview" at bounding box center [164, 94] width 172 height 17
